Goal: Task Accomplishment & Management: Use online tool/utility

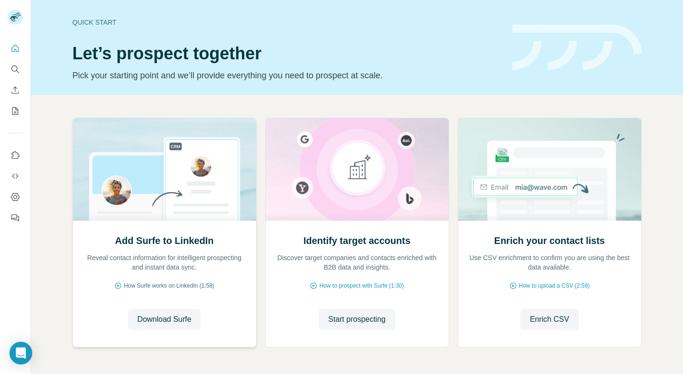
click at [177, 286] on span "How Surfe works on LinkedIn (1:58)" at bounding box center [169, 285] width 91 height 9
click at [176, 316] on span "Download Surfe" at bounding box center [165, 319] width 54 height 11
click at [176, 319] on span "Download Surfe" at bounding box center [165, 319] width 54 height 11
click at [170, 283] on span "How Surfe works on LinkedIn (1:58)" at bounding box center [169, 285] width 91 height 9
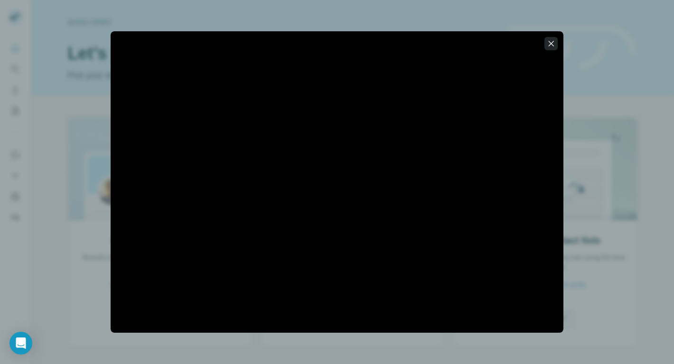
click at [551, 42] on icon "button" at bounding box center [550, 43] width 9 height 9
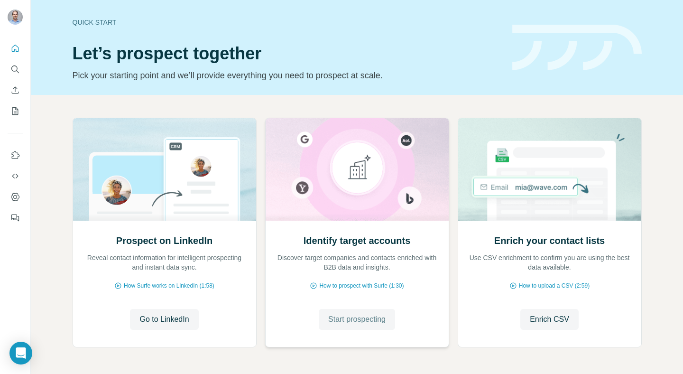
click at [353, 320] on span "Start prospecting" at bounding box center [356, 319] width 57 height 11
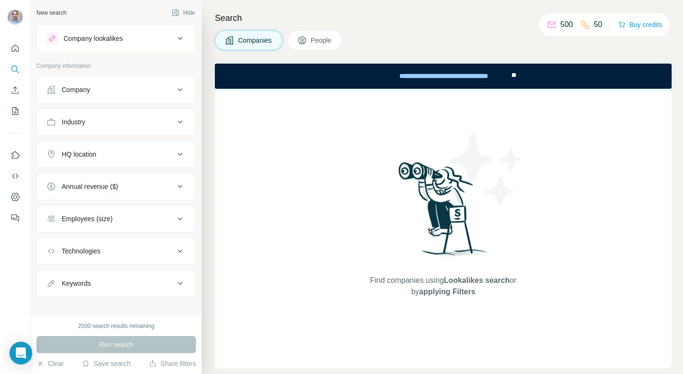
click at [92, 36] on div "Company lookalikes" at bounding box center [93, 38] width 59 height 9
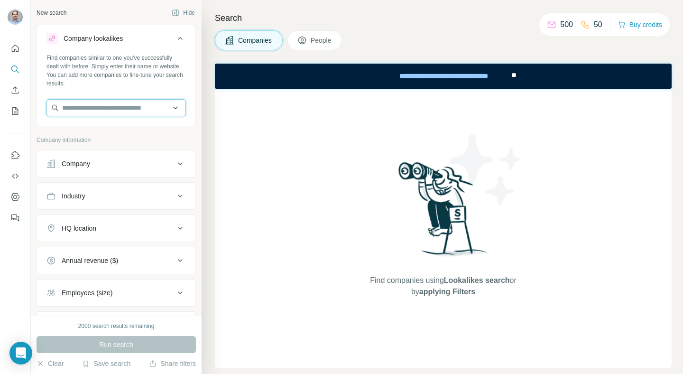
click at [100, 110] on input "text" at bounding box center [115, 107] width 139 height 17
type input "**********"
click at [136, 70] on div "Find companies similar to one you've successfully dealt with before. Simply ent…" at bounding box center [115, 71] width 139 height 34
click at [142, 162] on div "Company" at bounding box center [110, 163] width 128 height 9
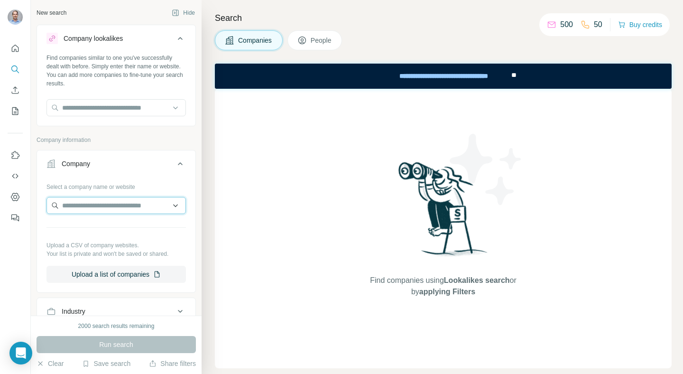
click at [129, 202] on input "text" at bounding box center [115, 205] width 139 height 17
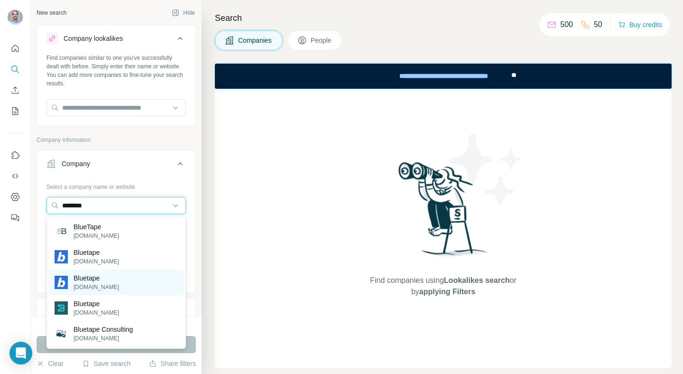
type input "********"
click at [123, 283] on div "Bluetape [DOMAIN_NAME]" at bounding box center [116, 282] width 135 height 26
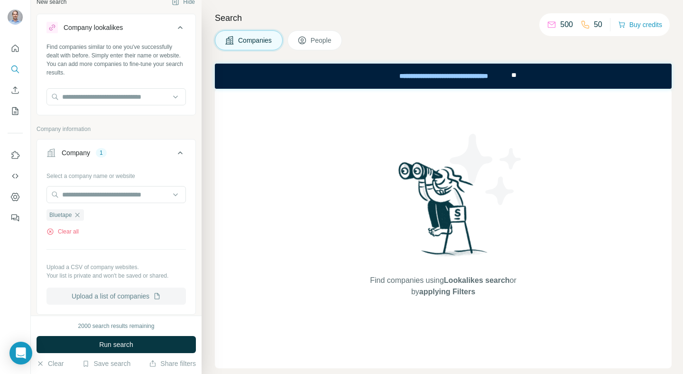
scroll to position [10, 0]
click at [118, 342] on span "Run search" at bounding box center [116, 344] width 34 height 9
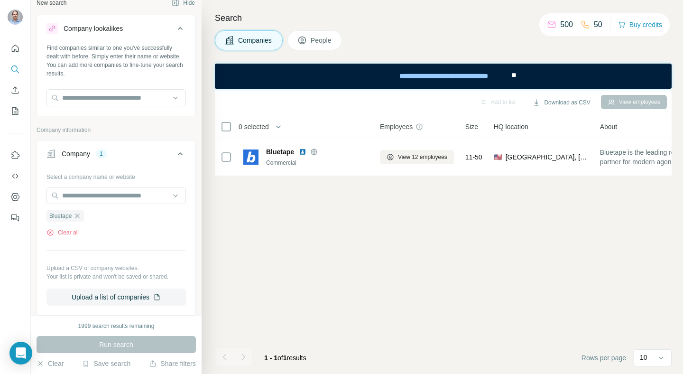
scroll to position [0, 0]
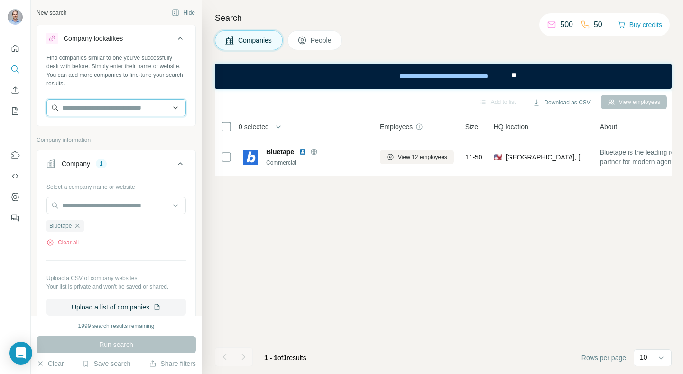
click at [116, 110] on input "text" at bounding box center [115, 107] width 139 height 17
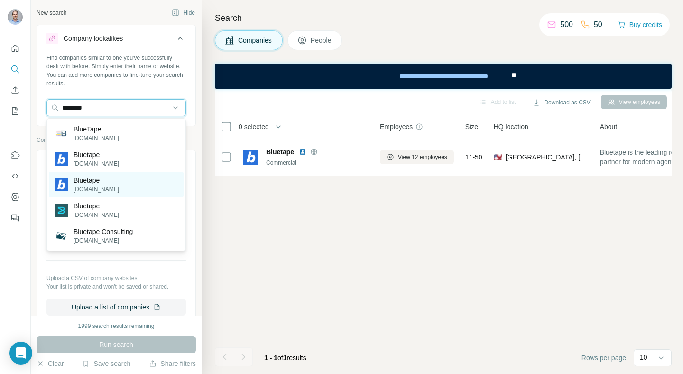
type input "********"
click at [110, 183] on p "Bluetape" at bounding box center [97, 180] width 46 height 9
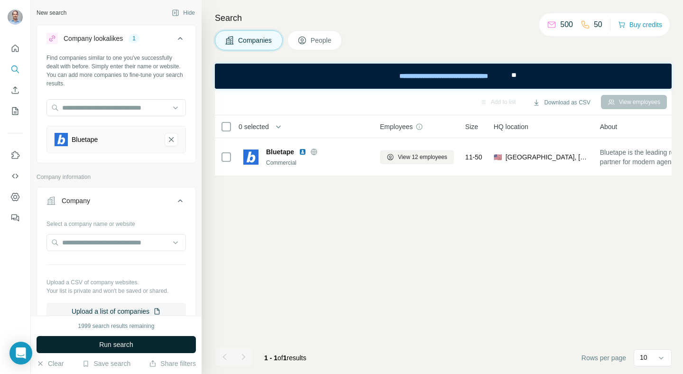
click at [129, 344] on span "Run search" at bounding box center [116, 344] width 34 height 9
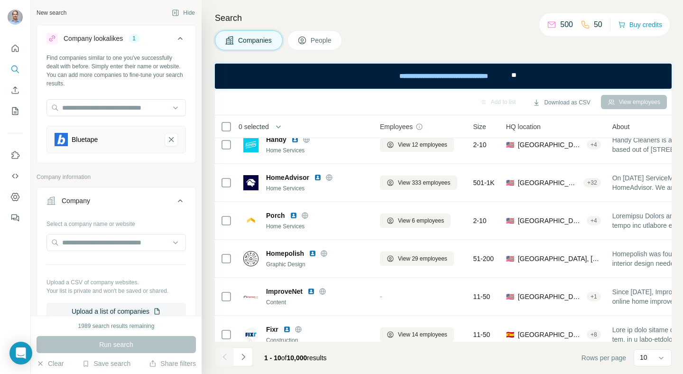
scroll to position [176, 0]
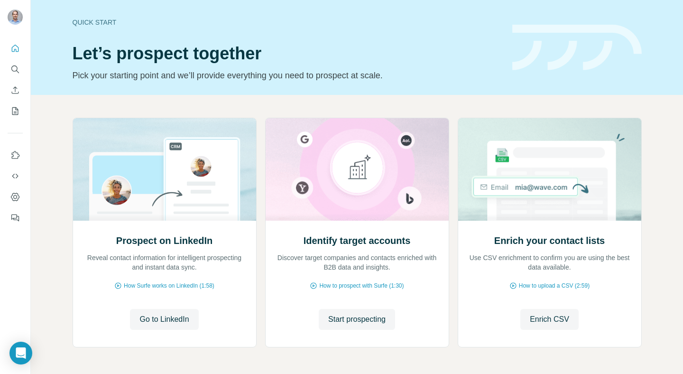
scroll to position [34, 0]
click at [347, 323] on span "Start prospecting" at bounding box center [356, 319] width 57 height 11
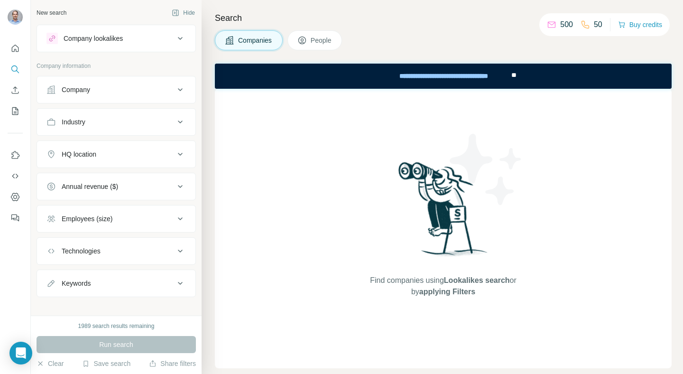
click at [131, 39] on div "Company lookalikes" at bounding box center [110, 38] width 128 height 11
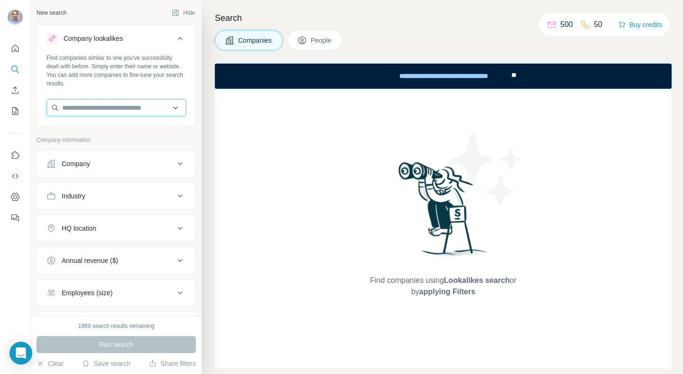
click at [105, 106] on input "text" at bounding box center [115, 107] width 139 height 17
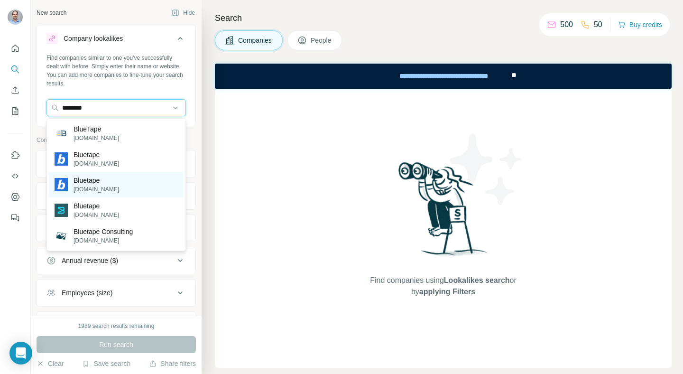
type input "********"
click at [114, 189] on p "bluetapeusa.com" at bounding box center [97, 189] width 46 height 9
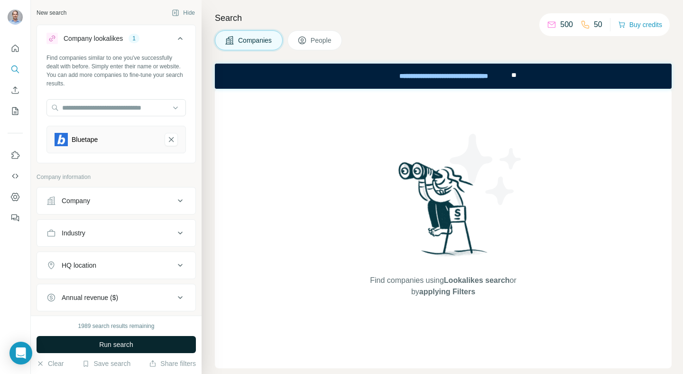
click at [125, 343] on span "Run search" at bounding box center [116, 344] width 34 height 9
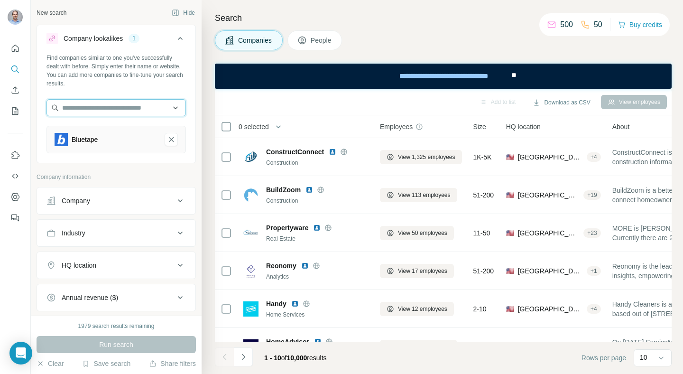
click at [128, 107] on input "text" at bounding box center [115, 107] width 139 height 17
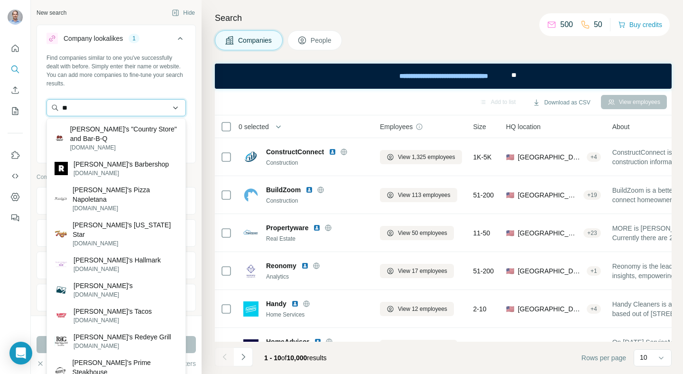
type input "*"
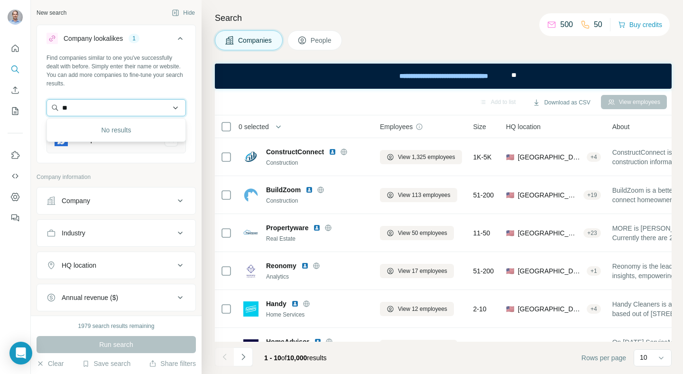
type input "*"
type input "********"
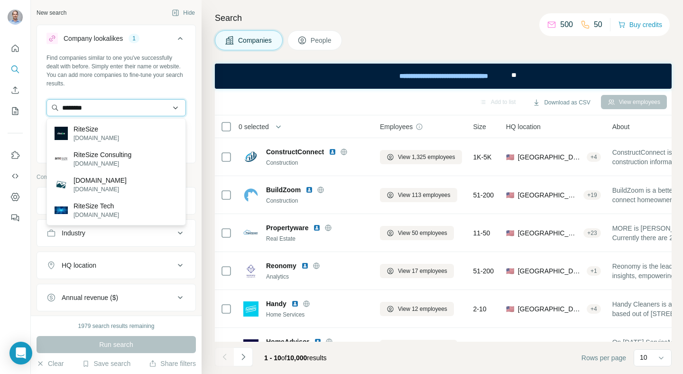
click at [75, 105] on input "********" at bounding box center [115, 107] width 139 height 17
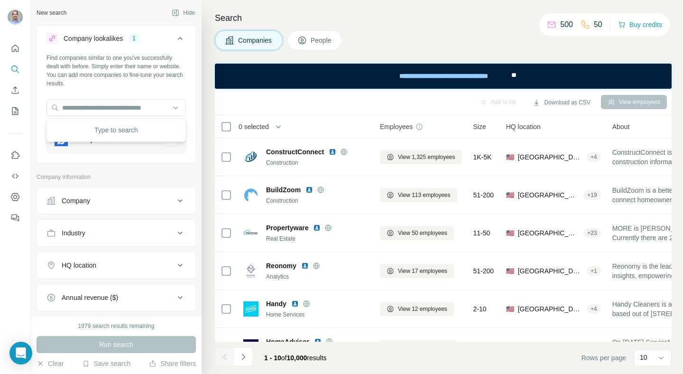
click at [384, 14] on h4 "Search" at bounding box center [443, 17] width 457 height 13
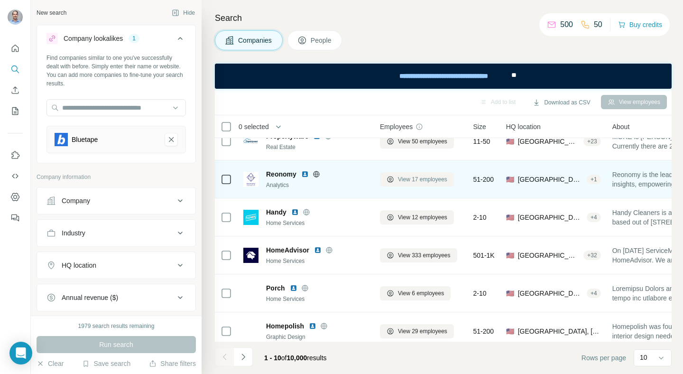
scroll to position [176, 0]
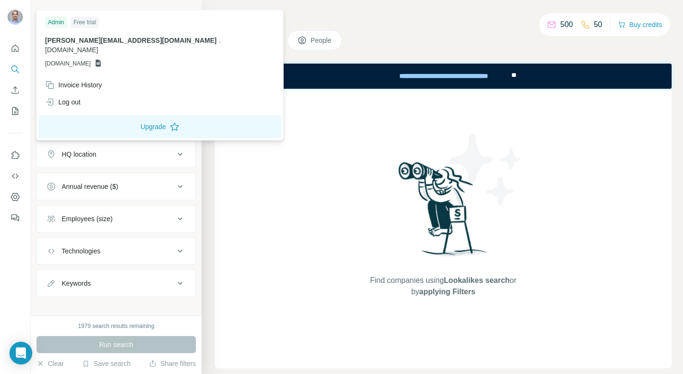
click at [13, 15] on img at bounding box center [15, 16] width 15 height 15
click at [65, 59] on span "[DOMAIN_NAME]" at bounding box center [68, 63] width 46 height 9
click at [101, 60] on icon at bounding box center [98, 63] width 5 height 7
click at [83, 22] on div "Free trial" at bounding box center [85, 22] width 28 height 11
click at [60, 22] on div "Admin" at bounding box center [56, 22] width 22 height 11
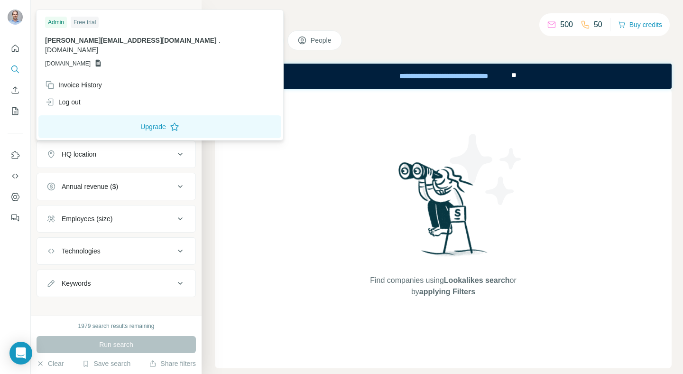
click at [20, 17] on img at bounding box center [15, 16] width 15 height 15
click at [62, 59] on span "[DOMAIN_NAME]" at bounding box center [68, 63] width 46 height 9
click at [101, 60] on icon at bounding box center [98, 63] width 5 height 7
click at [84, 59] on span "[DOMAIN_NAME]" at bounding box center [68, 63] width 46 height 9
click at [16, 49] on icon "Quick start" at bounding box center [15, 48] width 7 height 7
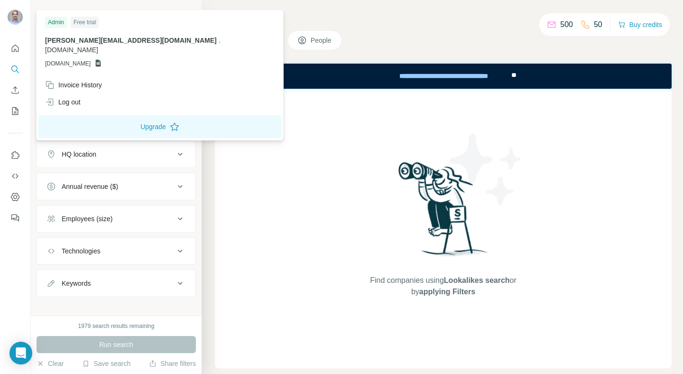
click at [13, 11] on img at bounding box center [15, 16] width 15 height 15
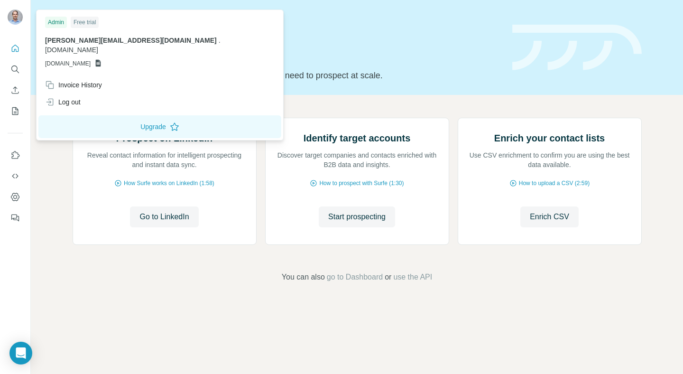
scroll to position [4, 0]
click at [68, 80] on div "Invoice History" at bounding box center [73, 84] width 57 height 9
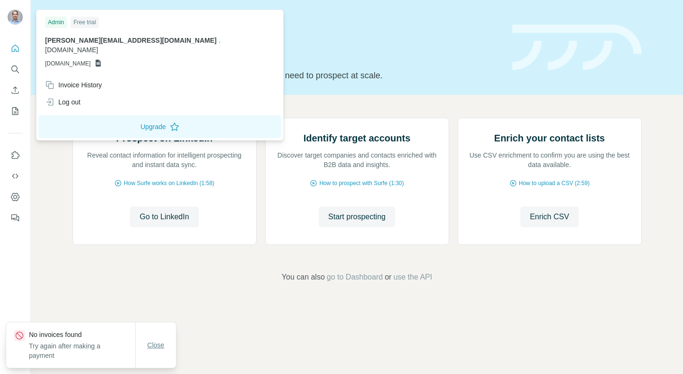
click at [155, 348] on span "Close" at bounding box center [156, 344] width 17 height 9
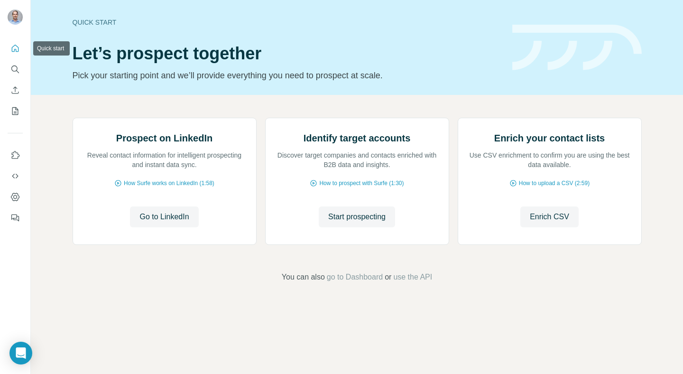
click at [18, 48] on icon "Quick start" at bounding box center [14, 48] width 9 height 9
click at [13, 67] on icon "Search" at bounding box center [14, 69] width 9 height 9
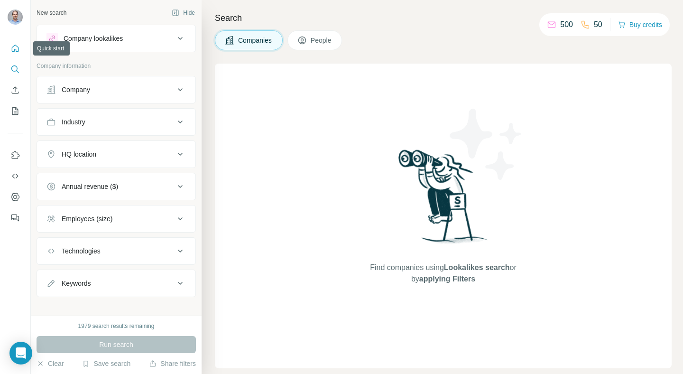
click at [13, 46] on icon "Quick start" at bounding box center [15, 48] width 7 height 7
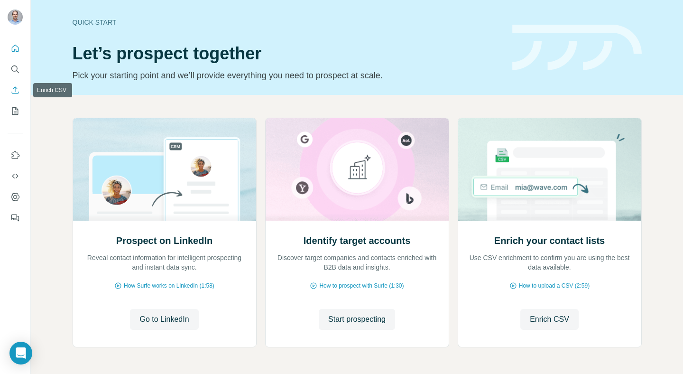
click at [15, 93] on icon "Enrich CSV" at bounding box center [15, 89] width 7 height 7
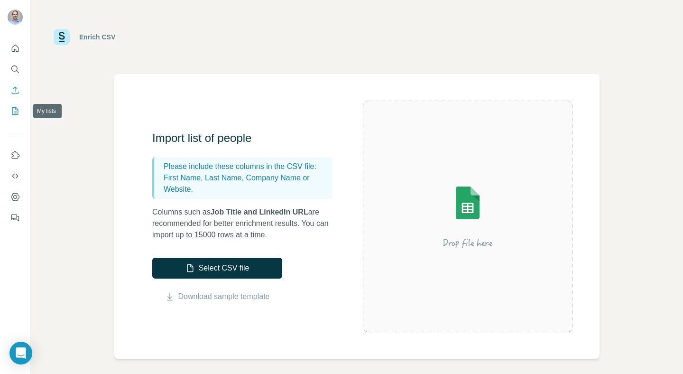
click at [16, 107] on icon "My lists" at bounding box center [14, 110] width 9 height 9
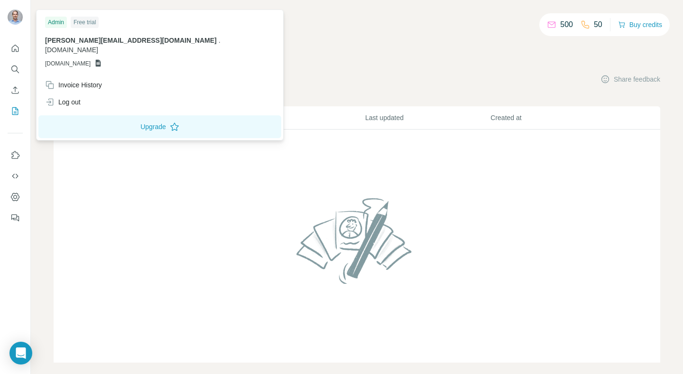
click at [14, 11] on img at bounding box center [15, 16] width 15 height 15
click at [636, 80] on button "Share feedback" at bounding box center [631, 78] width 60 height 9
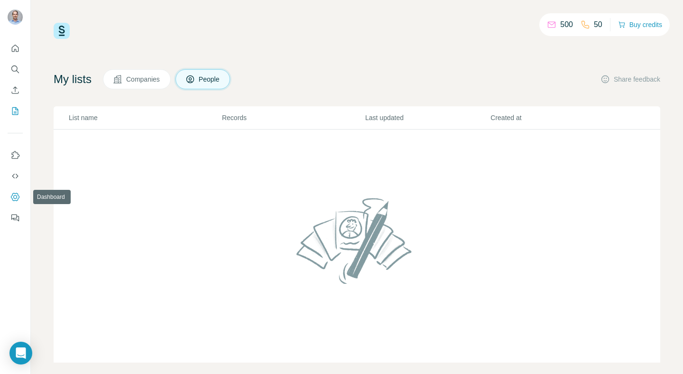
click at [15, 196] on icon "Dashboard" at bounding box center [14, 196] width 9 height 9
click at [144, 86] on button "Companies" at bounding box center [137, 79] width 68 height 20
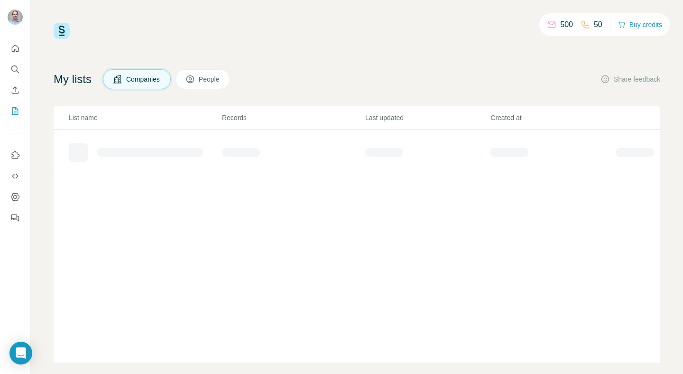
click at [144, 77] on span "Companies" at bounding box center [143, 78] width 35 height 9
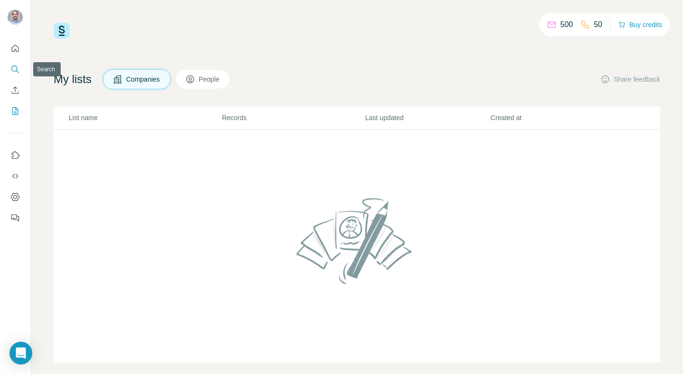
click at [15, 69] on icon "Search" at bounding box center [14, 69] width 9 height 9
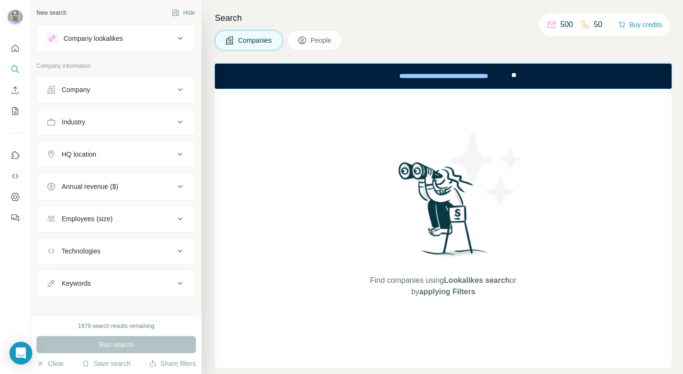
click at [123, 46] on button "Company lookalikes" at bounding box center [116, 38] width 158 height 23
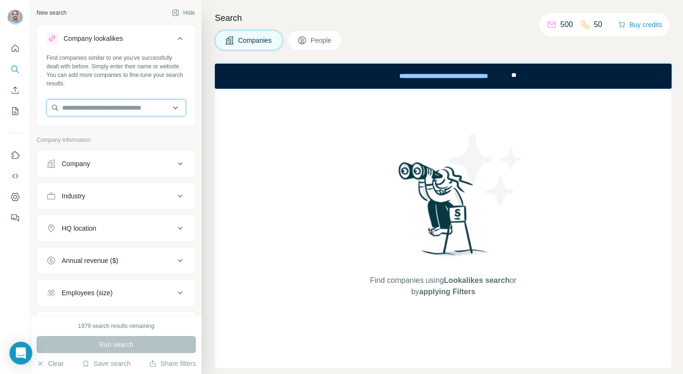
click at [105, 107] on input "text" at bounding box center [115, 107] width 139 height 17
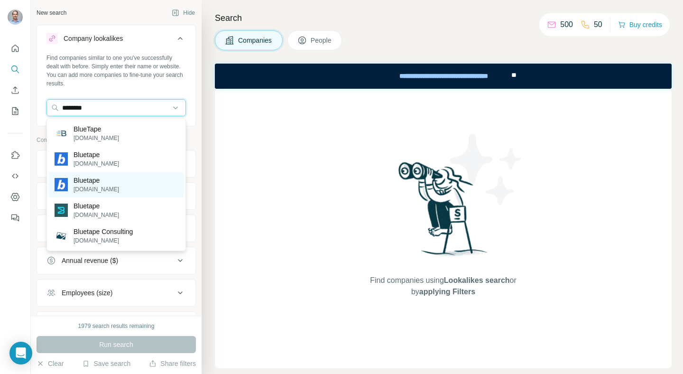
type input "********"
click at [105, 187] on p "[DOMAIN_NAME]" at bounding box center [97, 189] width 46 height 9
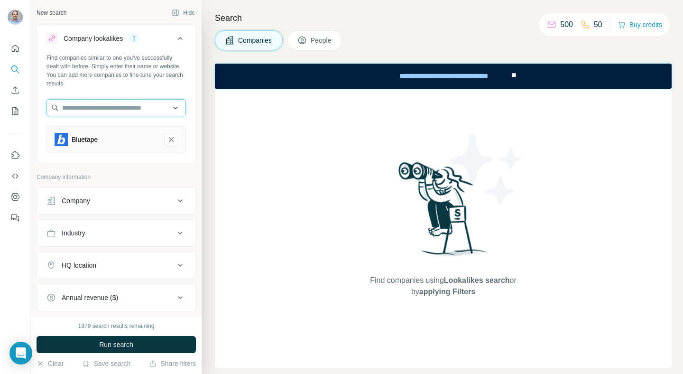
click at [121, 109] on input "text" at bounding box center [115, 107] width 139 height 17
type input "*"
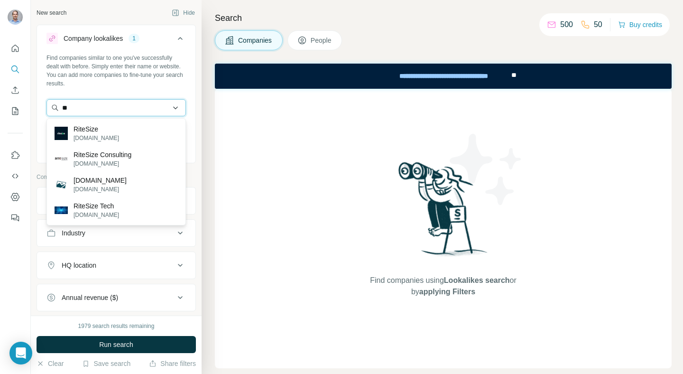
type input "*"
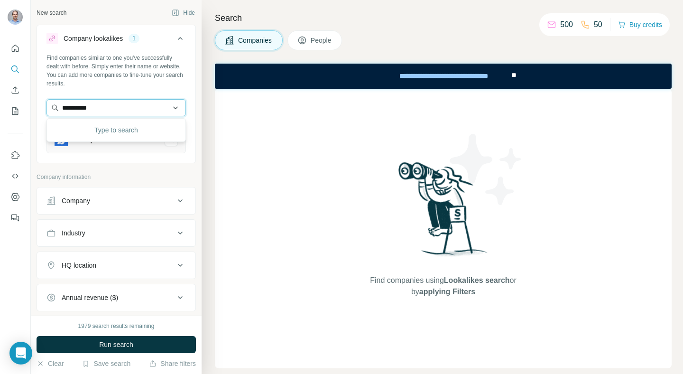
type input "**********"
click at [90, 102] on input "**********" at bounding box center [115, 107] width 139 height 17
paste input "**********"
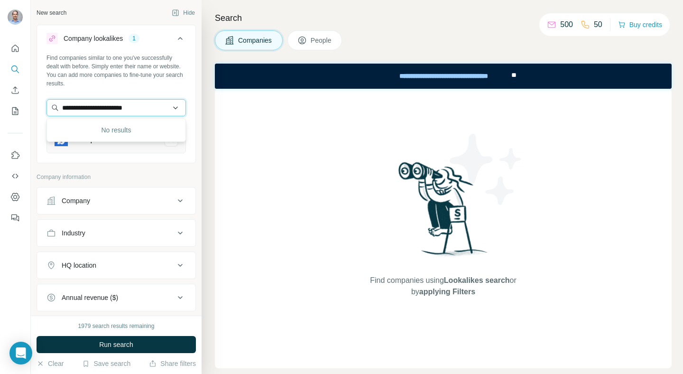
click at [107, 109] on input "**********" at bounding box center [115, 107] width 139 height 17
type input "**********"
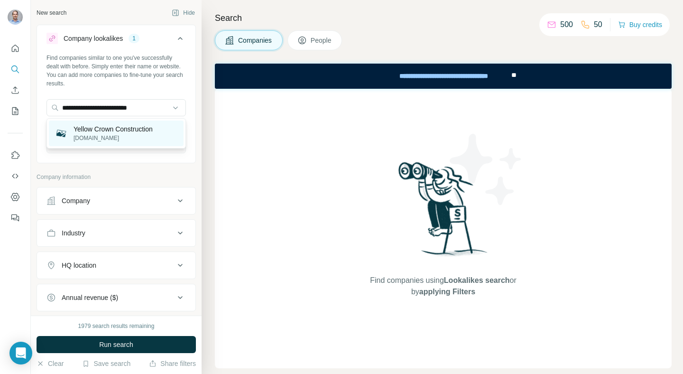
click at [115, 130] on p "Yellow Crown Construction" at bounding box center [113, 128] width 79 height 9
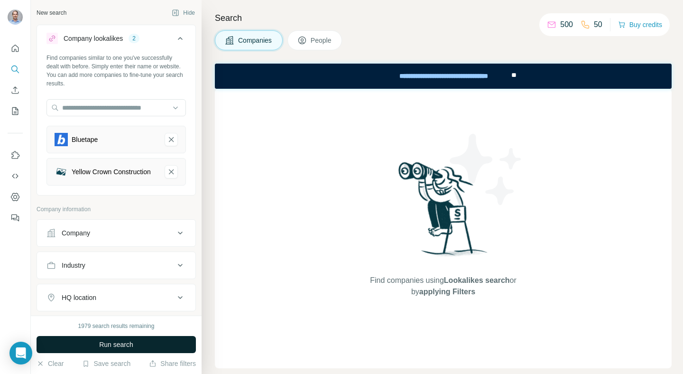
click at [109, 347] on span "Run search" at bounding box center [116, 344] width 34 height 9
